Goal: Transaction & Acquisition: Purchase product/service

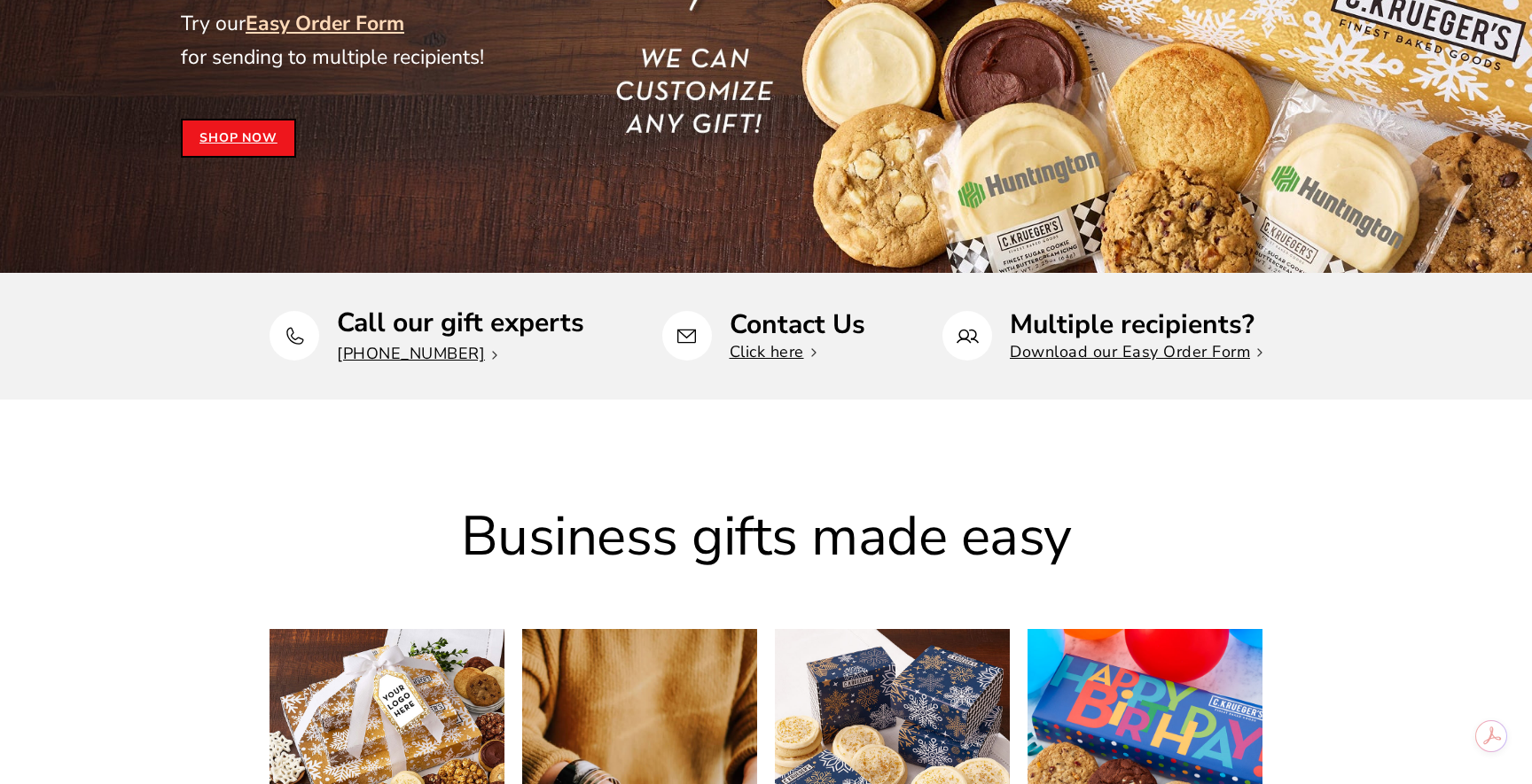
scroll to position [465, 0]
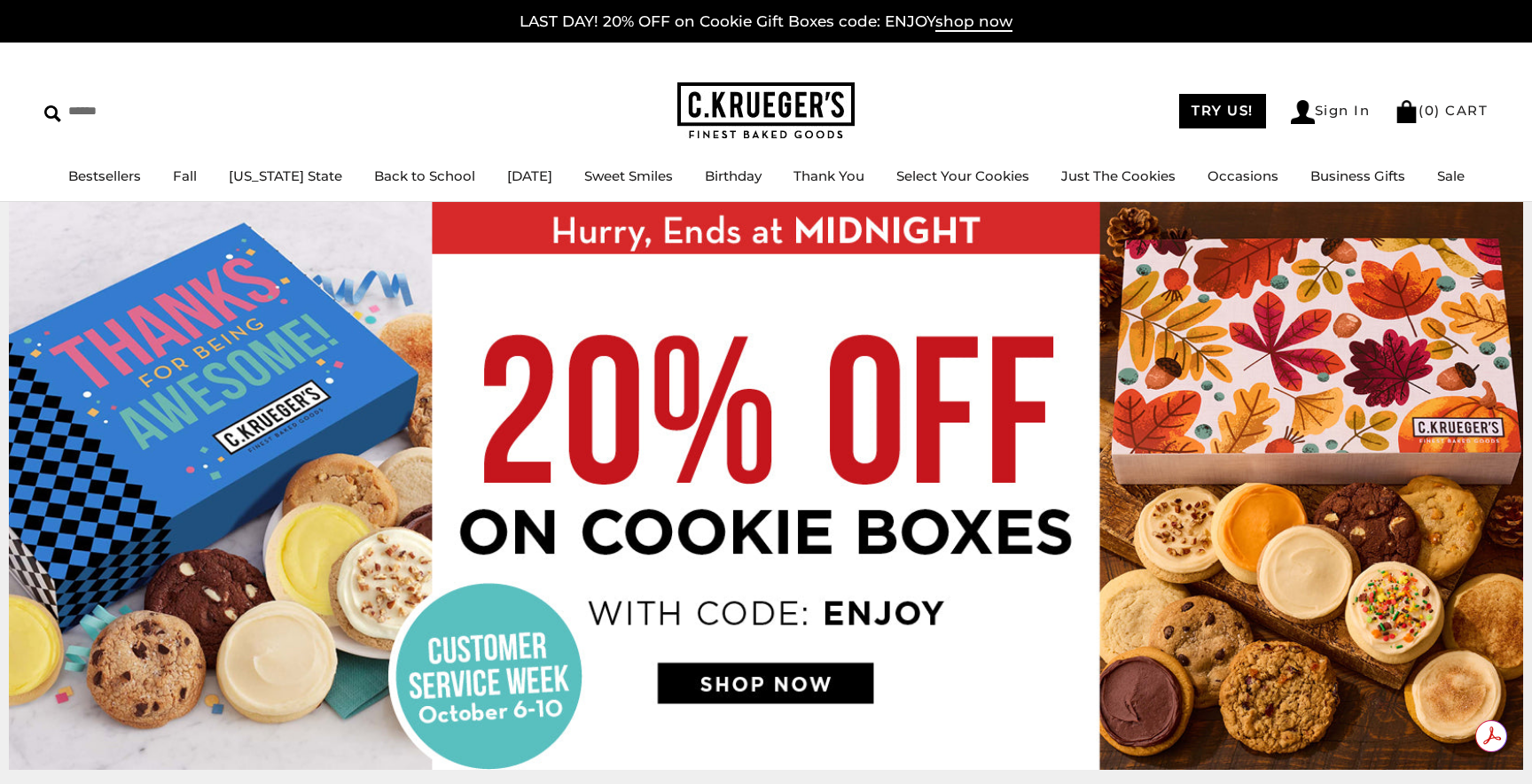
click at [748, 678] on img at bounding box center [766, 486] width 1514 height 568
